Goal: Information Seeking & Learning: Learn about a topic

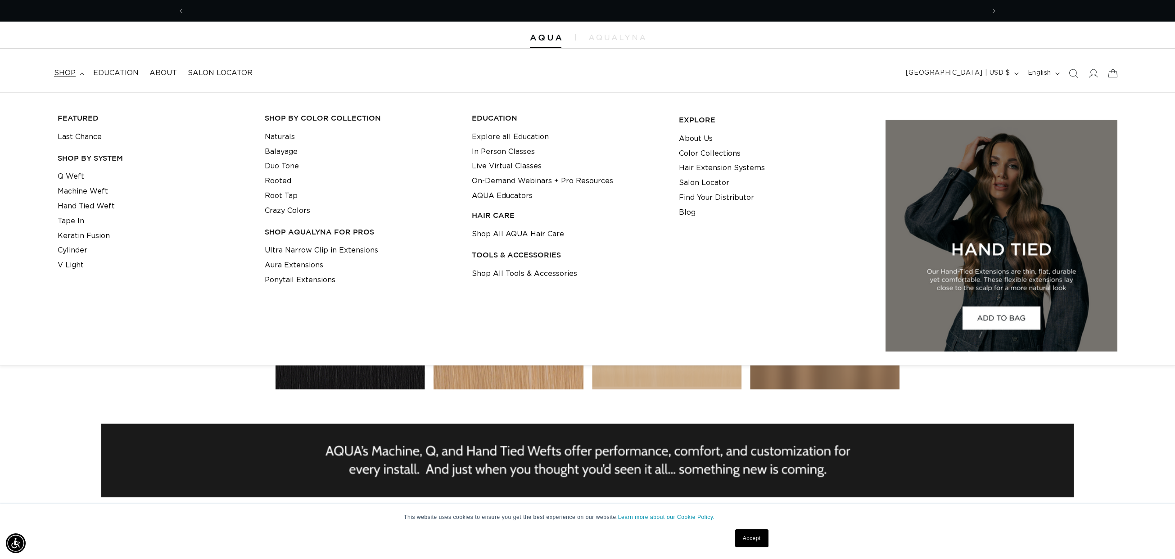
scroll to position [0, 800]
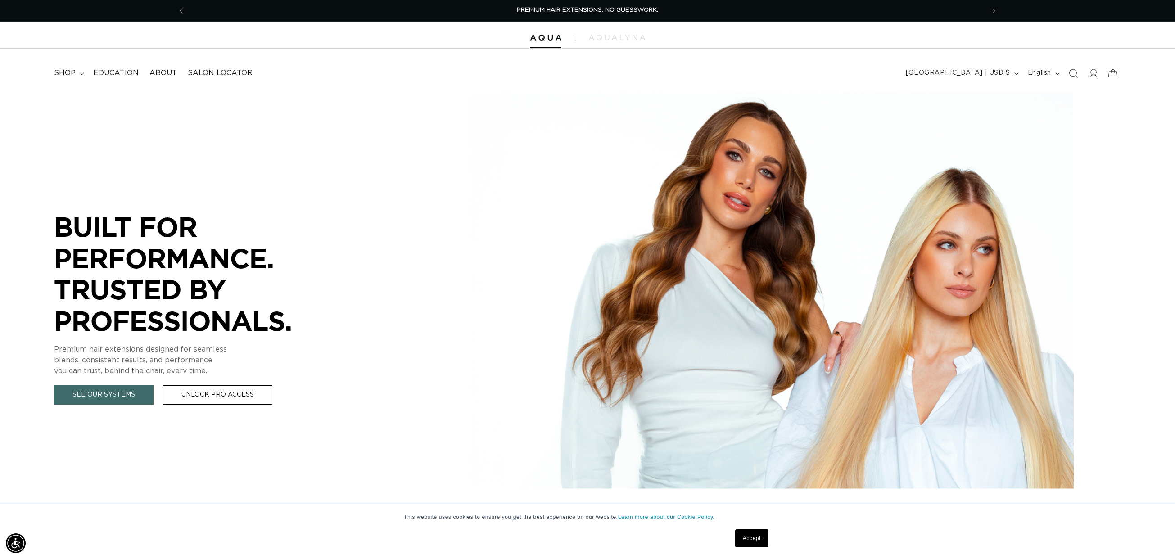
click at [71, 74] on span "shop" at bounding box center [65, 72] width 22 height 9
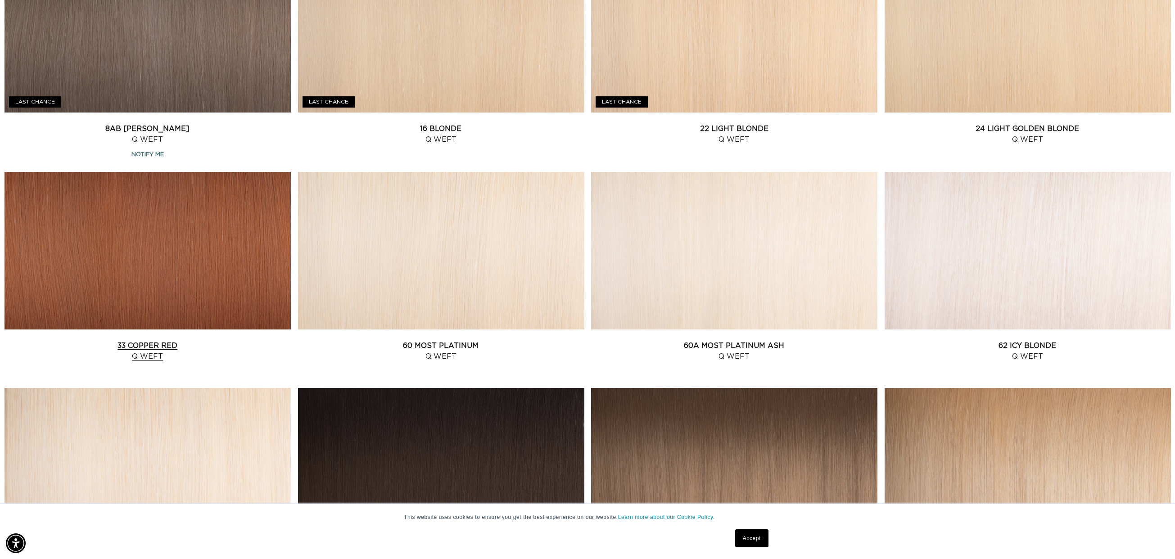
scroll to position [838, 0]
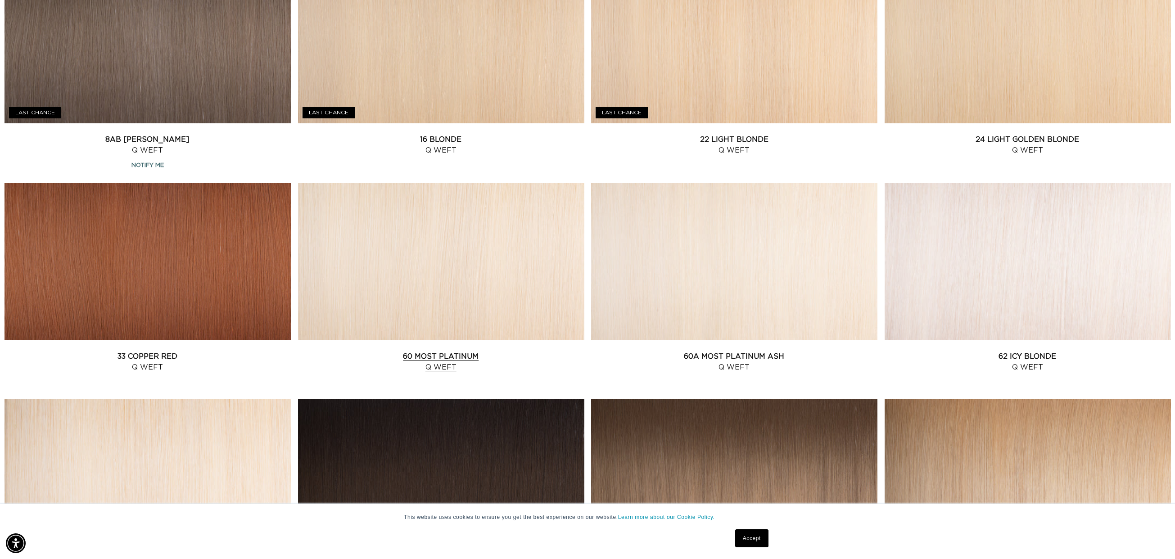
click at [415, 351] on link "60 Most Platinum Q Weft" at bounding box center [441, 362] width 286 height 22
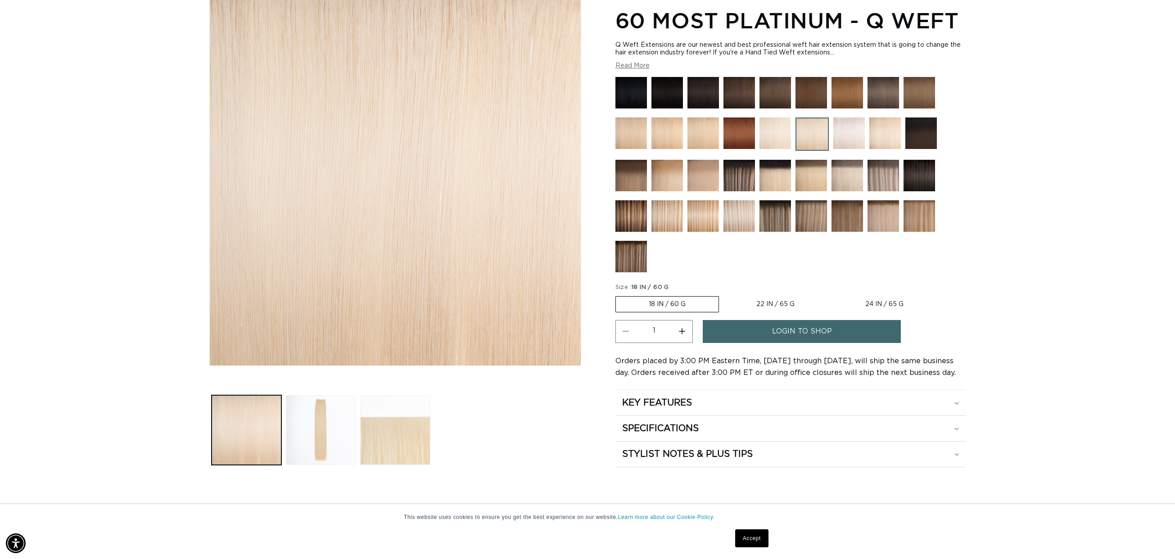
click at [673, 302] on label "18 IN / 60 G Variant sold out or unavailable" at bounding box center [667, 304] width 104 height 16
click at [618, 295] on input "18 IN / 60 G Variant sold out or unavailable" at bounding box center [618, 294] width 0 height 0
click at [650, 305] on label "18 IN / 60 G Variant sold out or unavailable" at bounding box center [667, 304] width 104 height 16
click at [618, 295] on input "18 IN / 60 G Variant sold out or unavailable" at bounding box center [618, 294] width 0 height 0
click at [662, 303] on label "18 IN / 60 G Variant sold out or unavailable" at bounding box center [667, 304] width 104 height 16
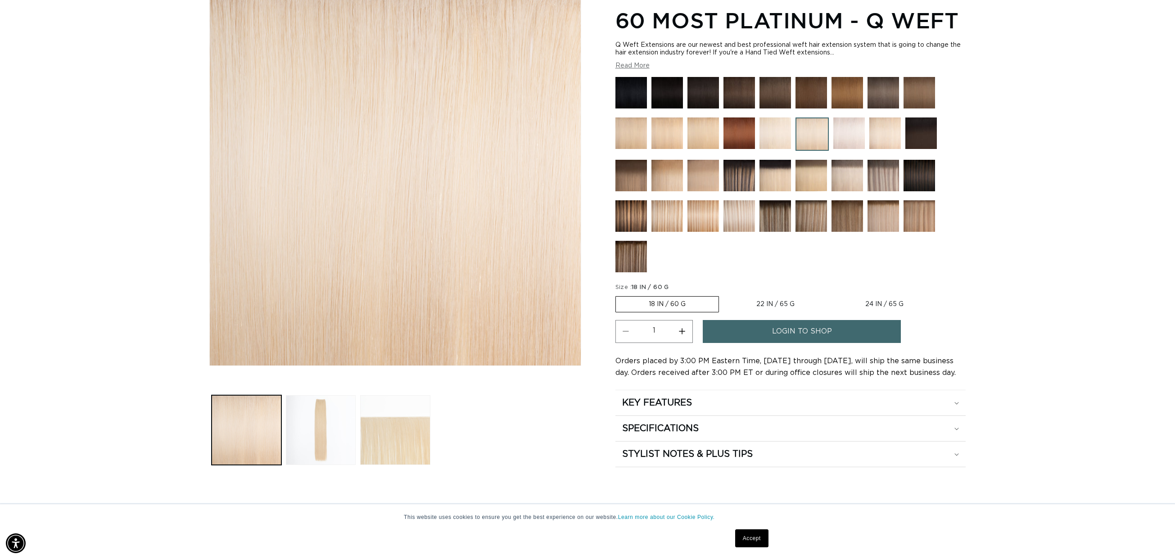
click at [618, 295] on input "18 IN / 60 G Variant sold out or unavailable" at bounding box center [618, 294] width 0 height 0
click at [766, 302] on label "22 IN / 65 G Variant sold out or unavailable" at bounding box center [775, 304] width 104 height 15
click at [724, 295] on input "22 IN / 65 G Variant sold out or unavailable" at bounding box center [723, 294] width 0 height 0
radio input "true"
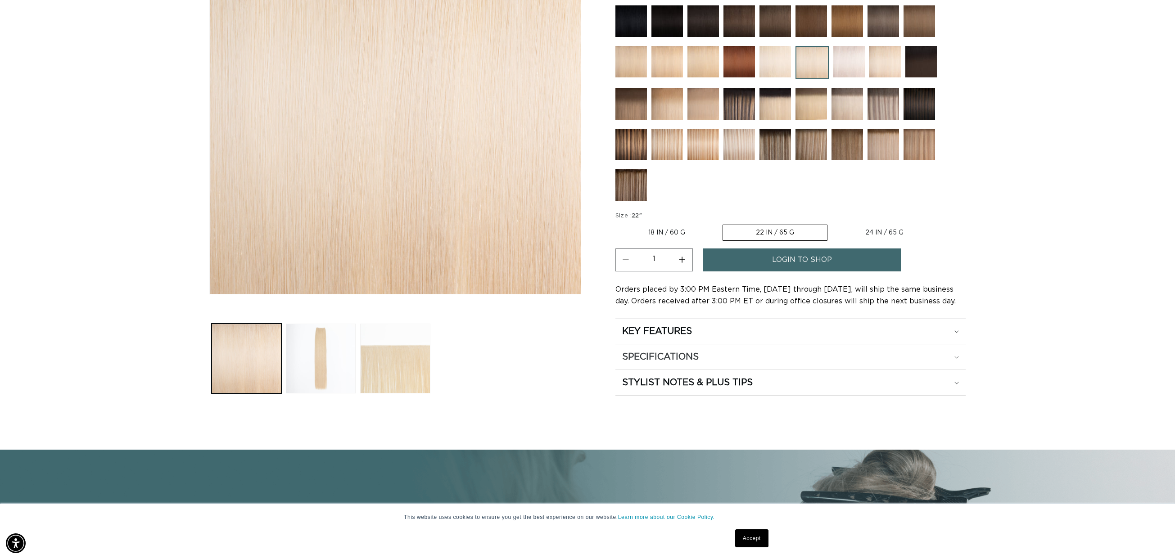
click at [690, 352] on h2 "SPECIFICATIONS" at bounding box center [660, 357] width 77 height 12
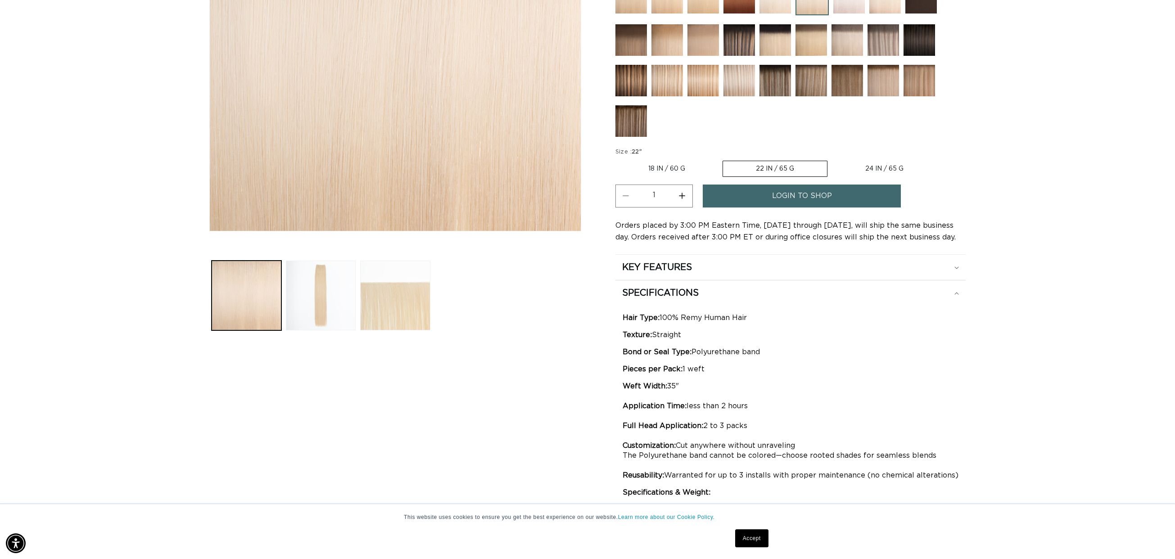
scroll to position [0, 800]
click at [662, 80] on img at bounding box center [667, 81] width 32 height 32
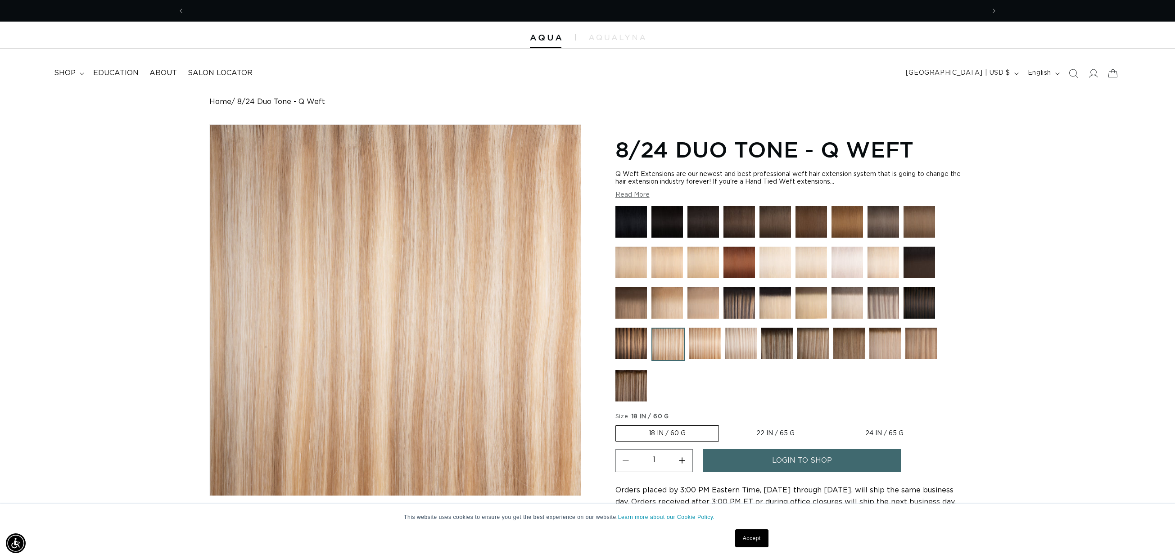
scroll to position [0, 1600]
click at [772, 430] on label "22 IN / 65 G Variant sold out or unavailable" at bounding box center [775, 433] width 104 height 15
click at [724, 424] on input "22 IN / 65 G Variant sold out or unavailable" at bounding box center [723, 424] width 0 height 0
radio input "true"
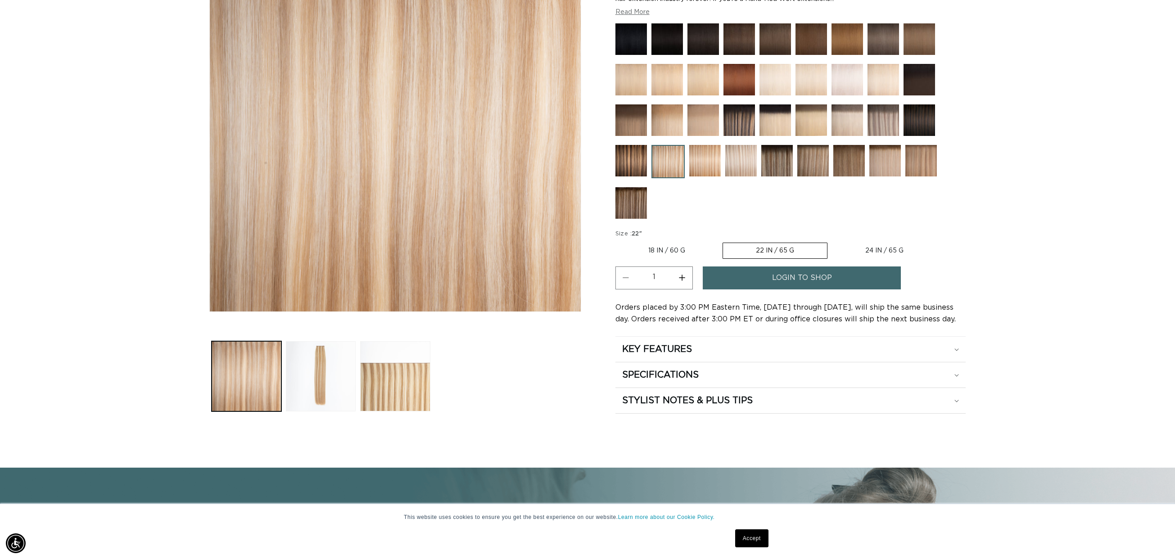
scroll to position [195, 0]
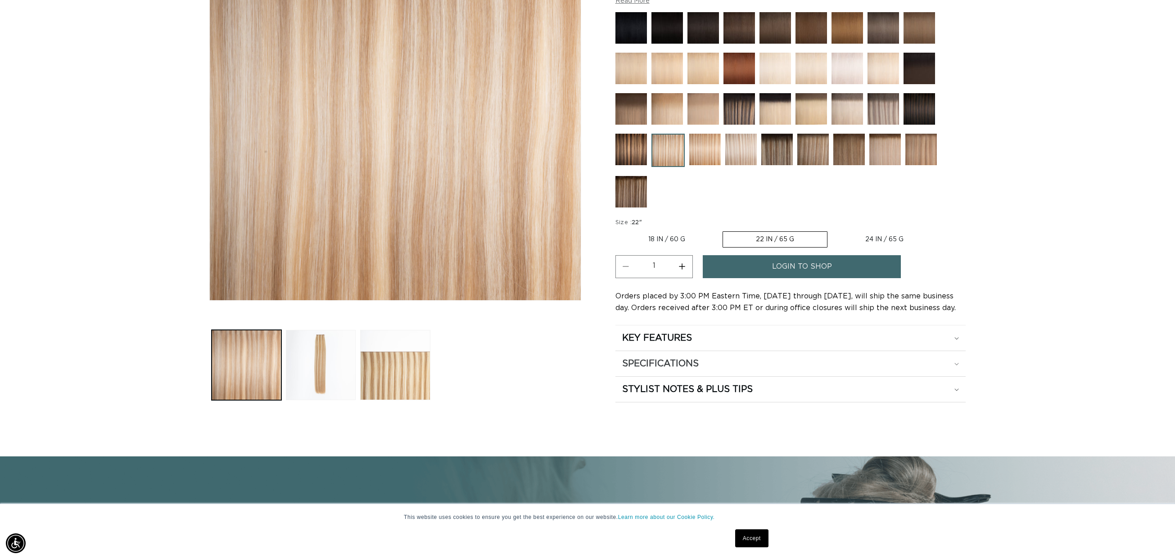
click at [632, 358] on h2 "SPECIFICATIONS" at bounding box center [660, 364] width 77 height 12
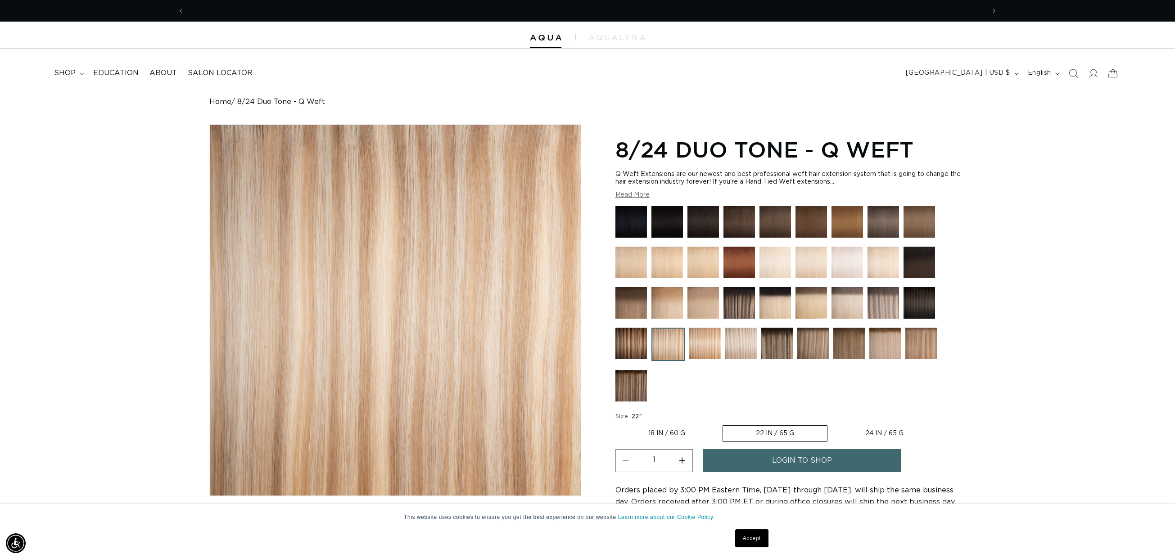
scroll to position [0, 800]
click at [1092, 72] on icon at bounding box center [1092, 72] width 9 height 9
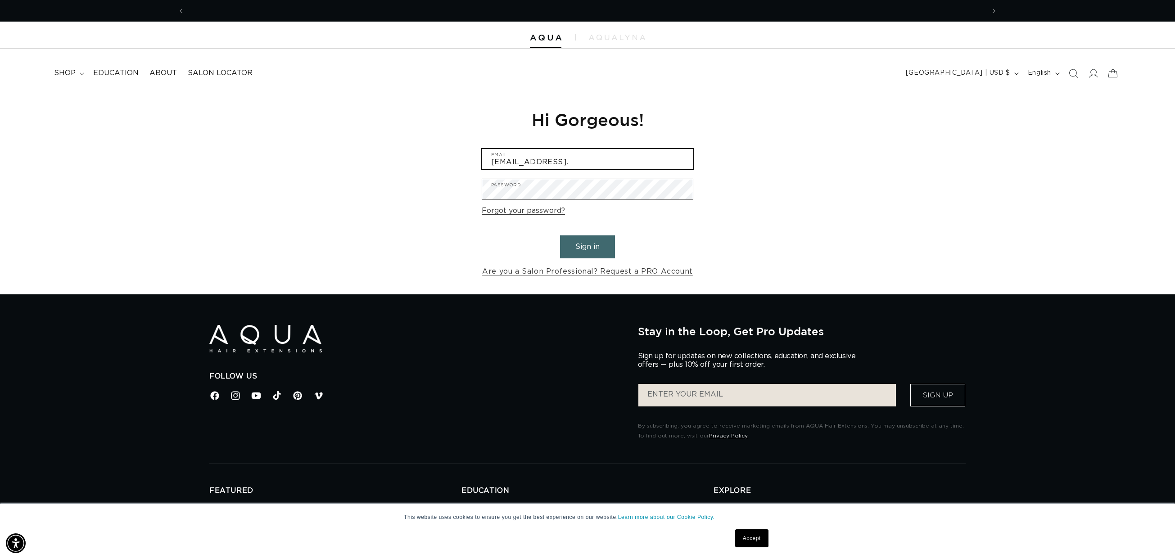
scroll to position [0, 800]
type input "[EMAIL_ADDRESS][DOMAIN_NAME]"
click at [587, 245] on button "Sign in" at bounding box center [587, 246] width 55 height 23
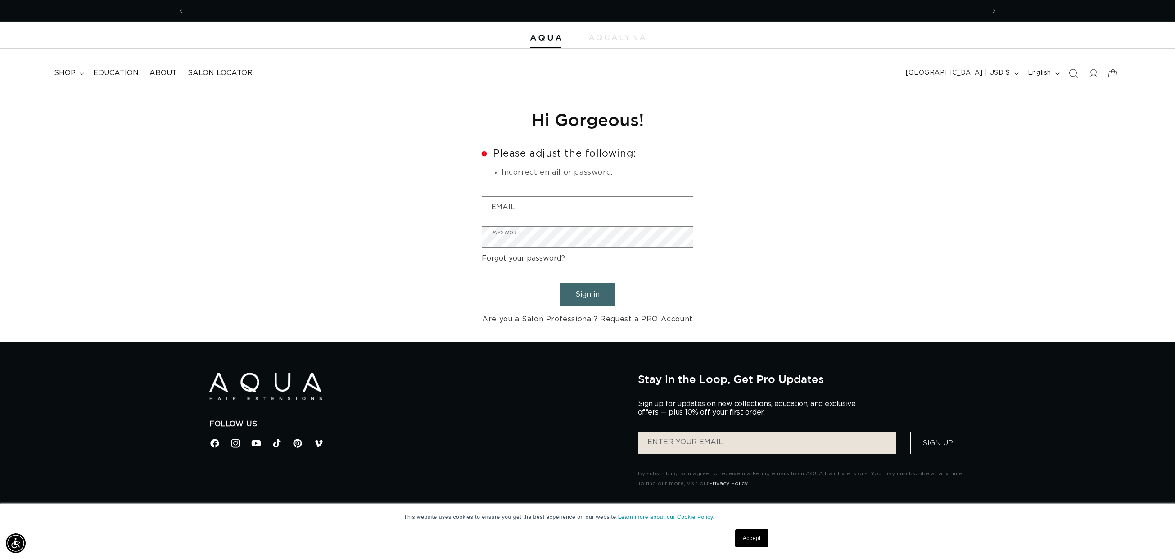
scroll to position [0, 800]
drag, startPoint x: 588, startPoint y: 298, endPoint x: 597, endPoint y: 300, distance: 9.3
click at [588, 298] on button "Sign in" at bounding box center [587, 294] width 55 height 23
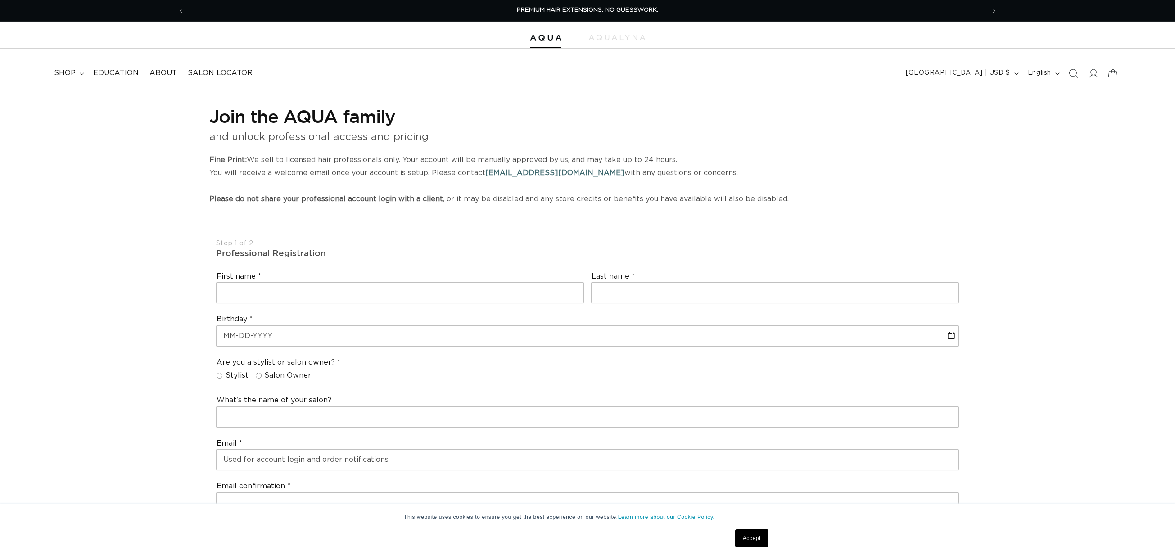
select select "US"
select select "[GEOGRAPHIC_DATA]"
click at [61, 76] on span "shop" at bounding box center [65, 72] width 22 height 9
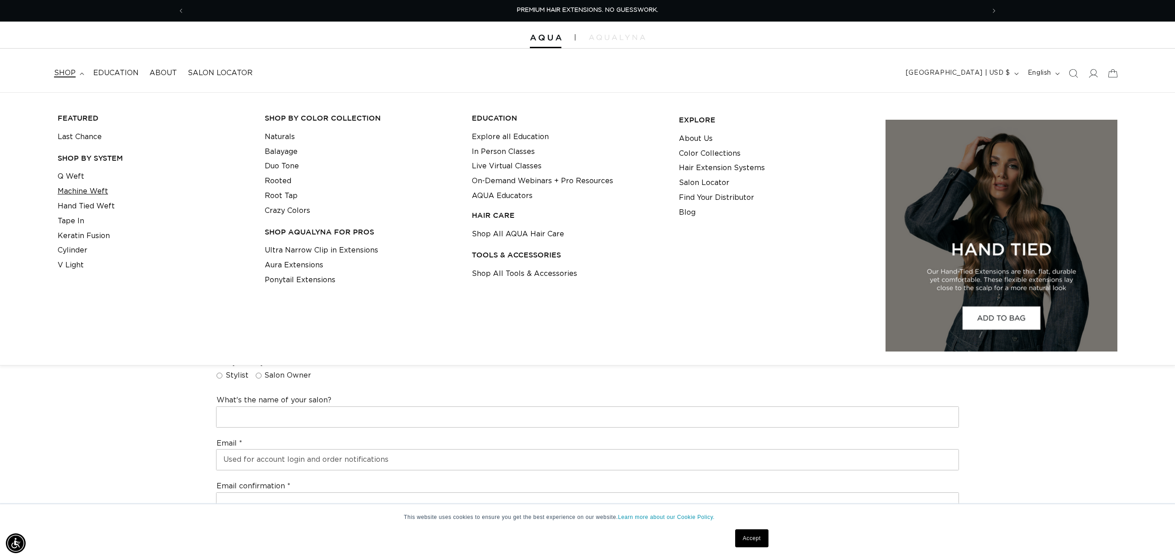
click at [91, 188] on link "Machine Weft" at bounding box center [83, 191] width 50 height 15
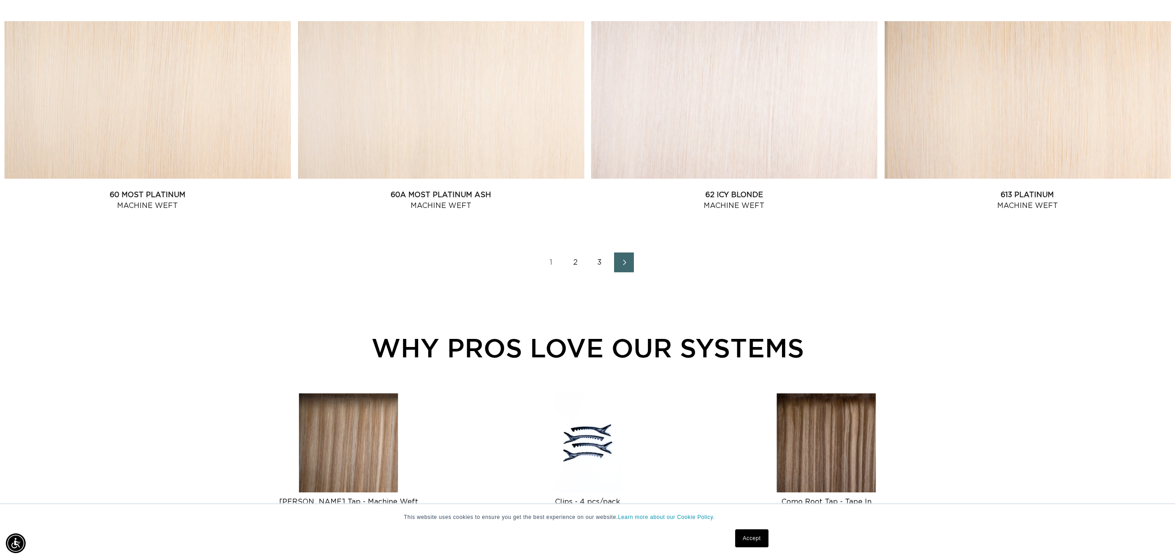
scroll to position [1214, 0]
click at [572, 261] on link "2" at bounding box center [575, 262] width 20 height 20
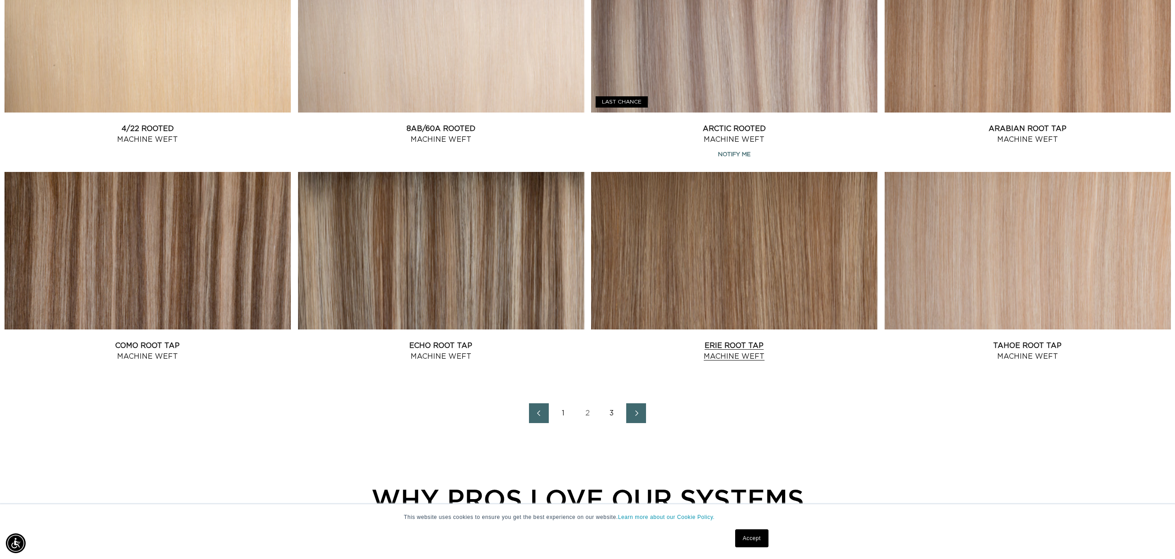
scroll to position [1107, 0]
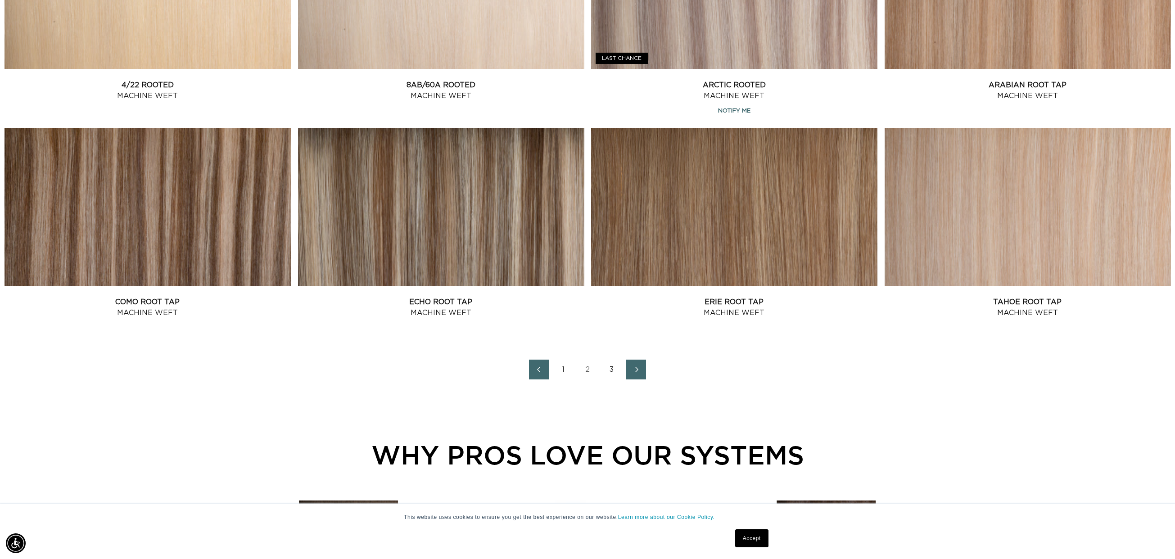
click at [613, 366] on link "3" at bounding box center [612, 370] width 20 height 20
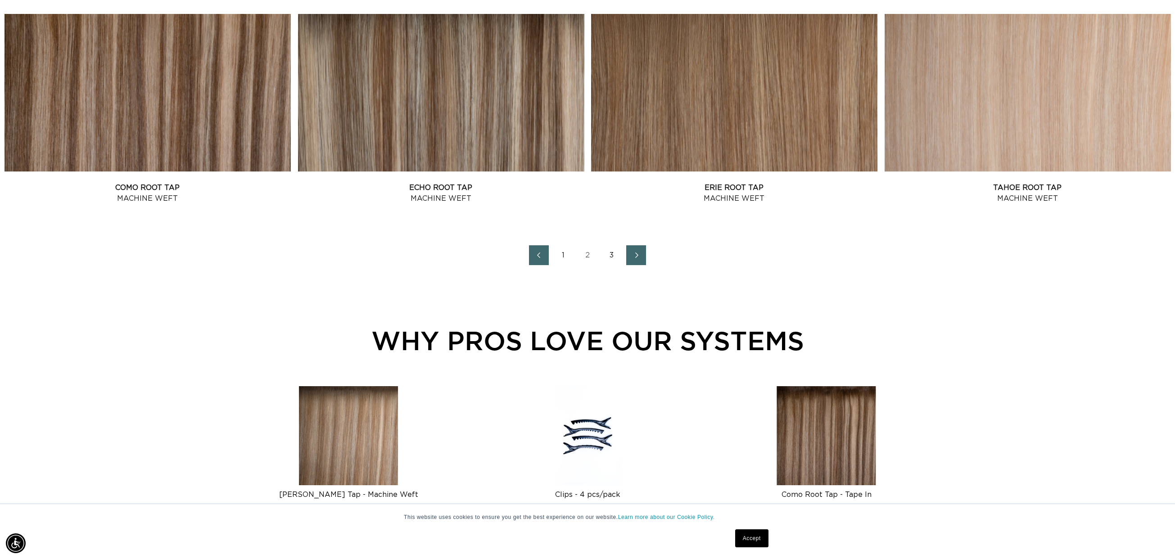
scroll to position [0, 0]
click at [564, 255] on link "1" at bounding box center [563, 255] width 20 height 20
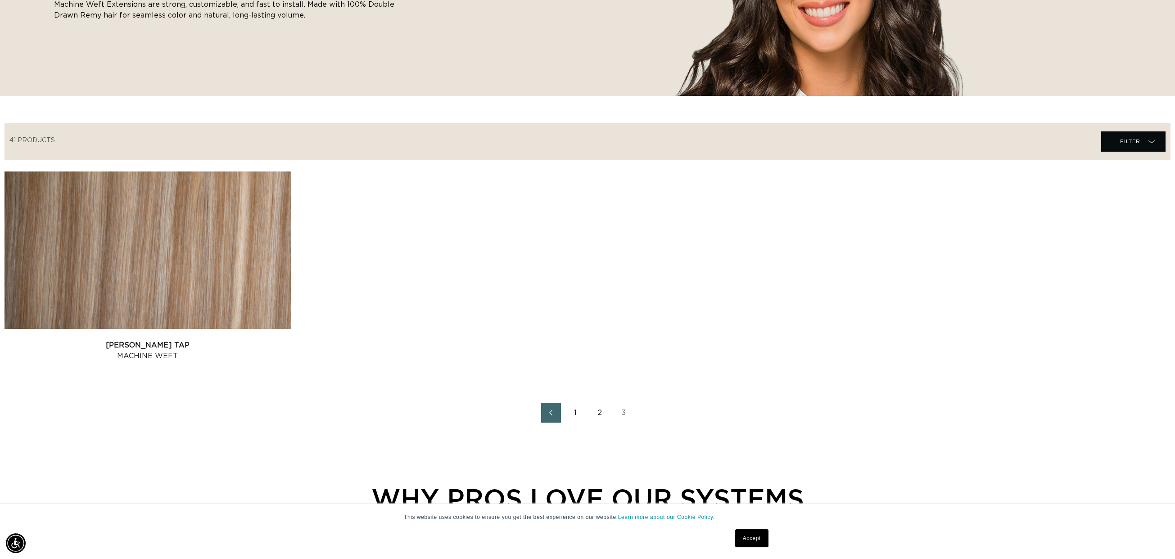
scroll to position [0, 800]
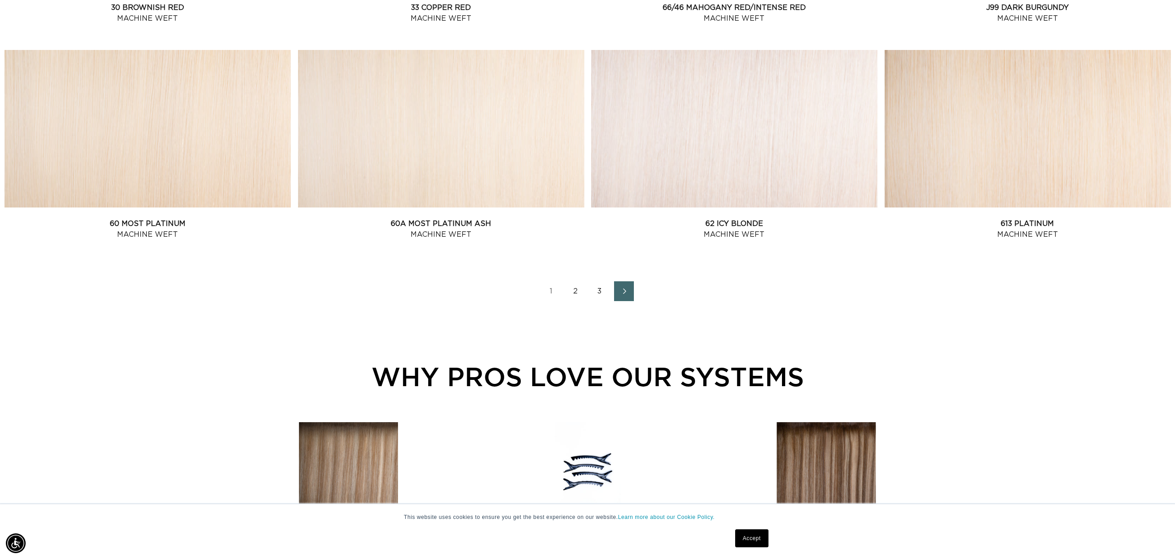
scroll to position [0, 1600]
click at [574, 291] on link "2" at bounding box center [575, 291] width 20 height 20
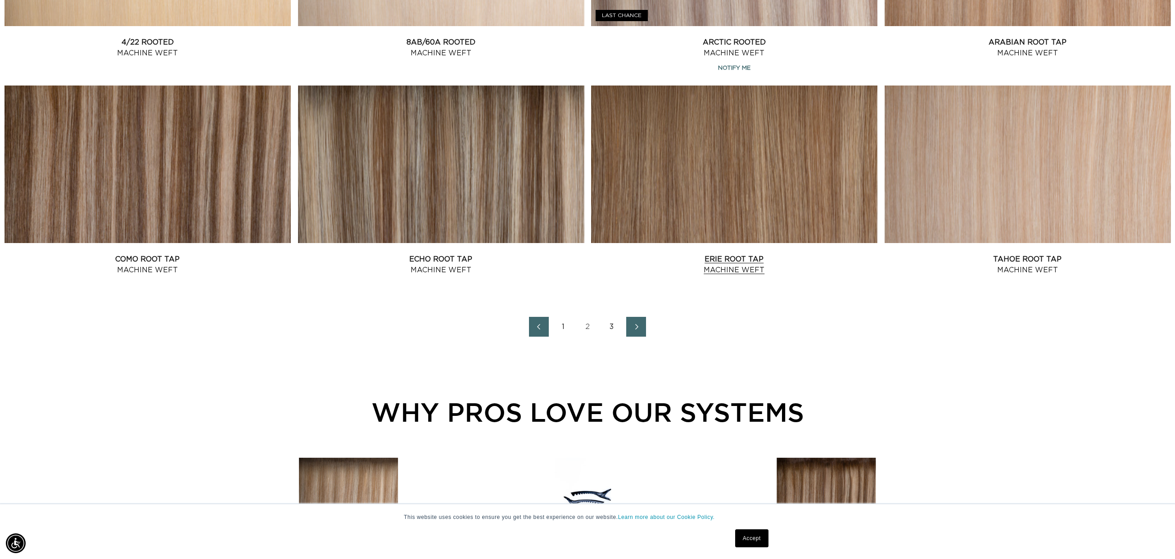
scroll to position [1194, 0]
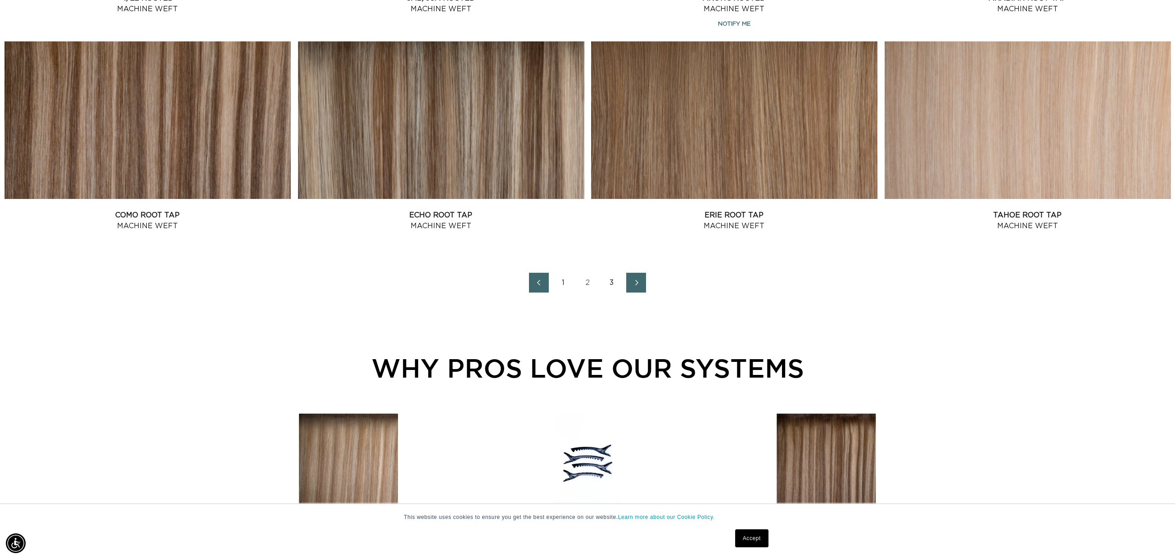
click at [611, 282] on link "3" at bounding box center [612, 283] width 20 height 20
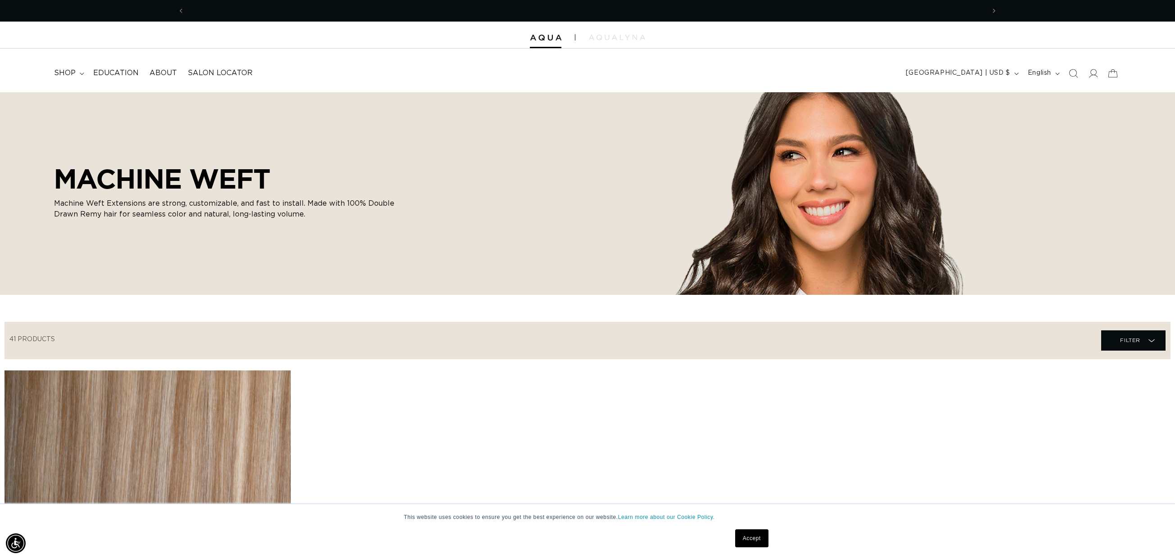
scroll to position [0, 800]
click at [66, 71] on span "shop" at bounding box center [65, 72] width 22 height 9
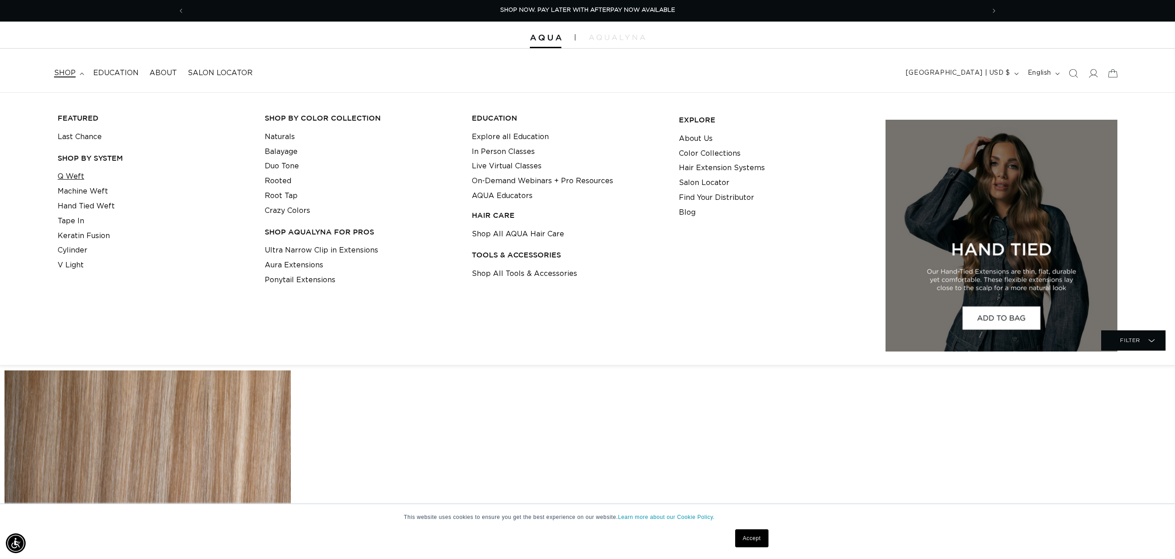
click at [74, 175] on link "Q Weft" at bounding box center [71, 176] width 27 height 15
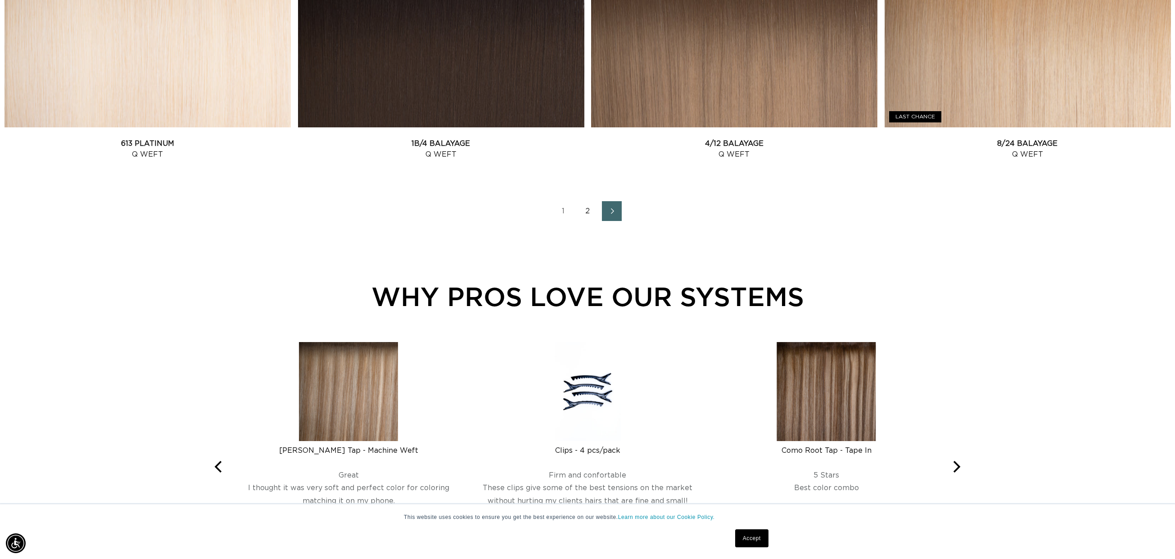
click at [585, 211] on link "2" at bounding box center [587, 211] width 20 height 20
